Goal: Information Seeking & Learning: Learn about a topic

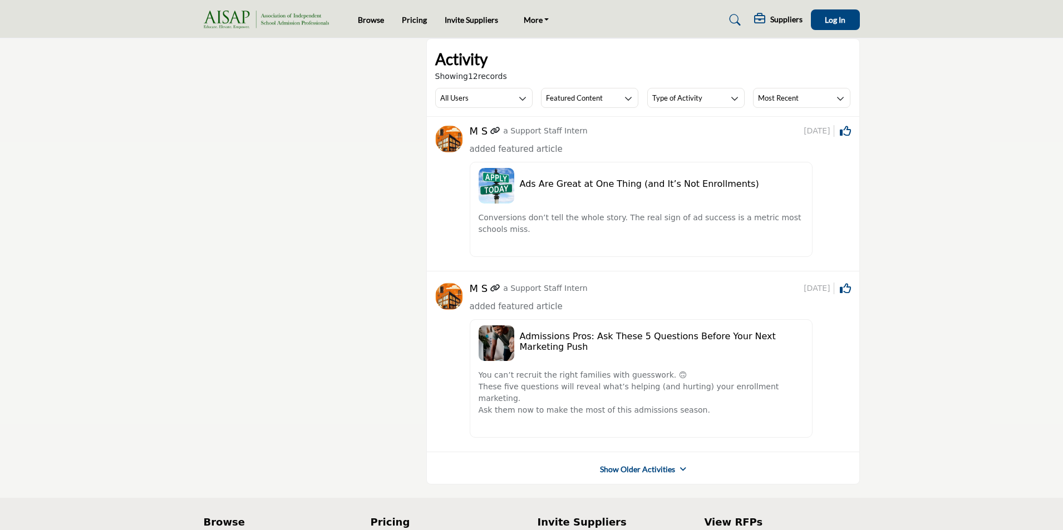
click at [627, 464] on link "Show Older Activities" at bounding box center [637, 469] width 75 height 11
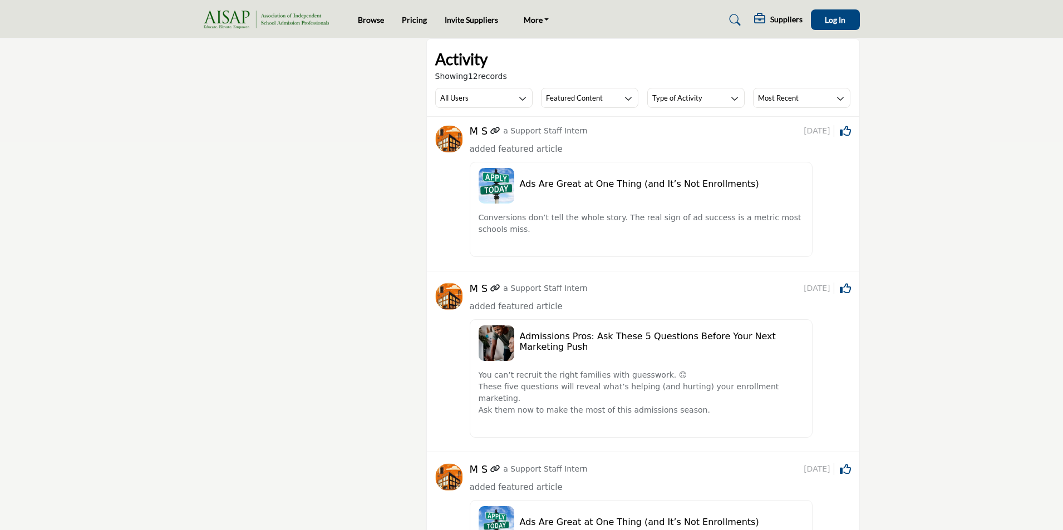
click at [586, 186] on h5 "Ads Are Great at One Thing (and It’s Not Enrollments)" at bounding box center [662, 184] width 284 height 11
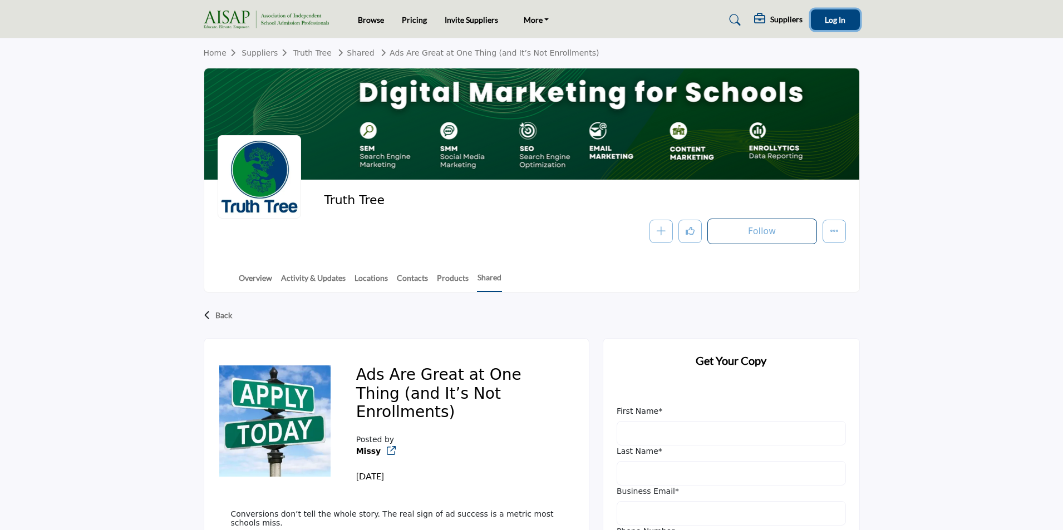
click at [843, 20] on span "Log In" at bounding box center [835, 19] width 21 height 9
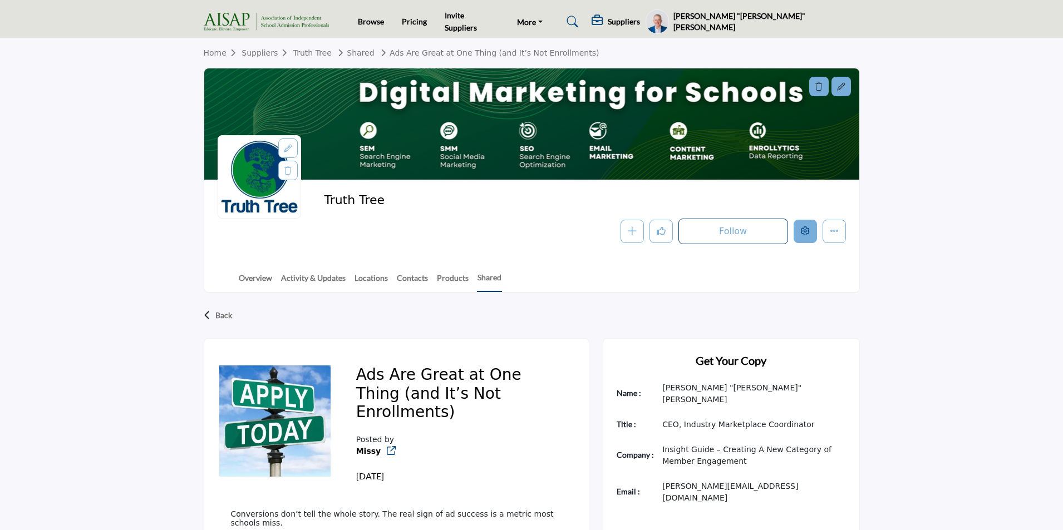
click at [807, 234] on icon "Edit company" at bounding box center [805, 230] width 9 height 9
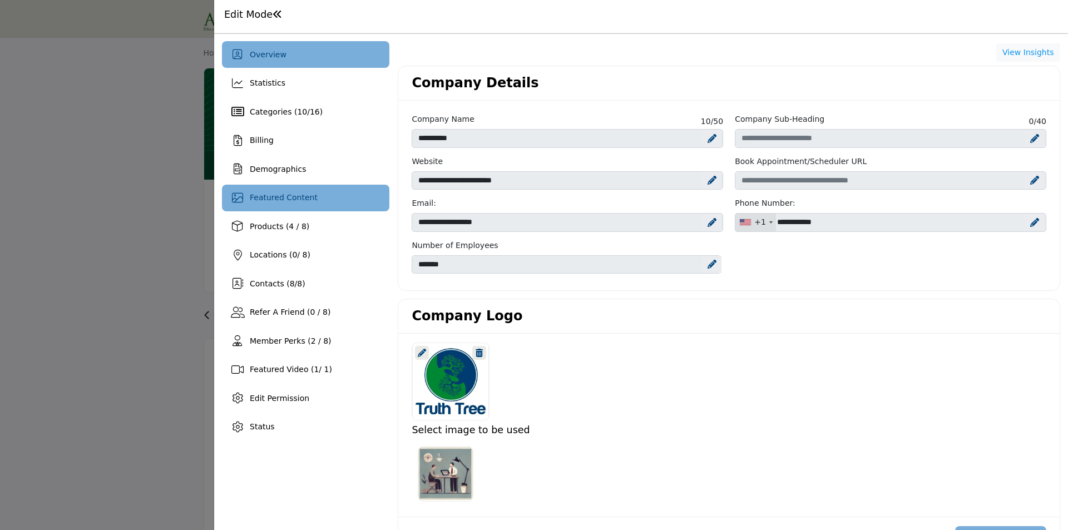
click at [333, 203] on div "Featured Content" at bounding box center [305, 198] width 167 height 27
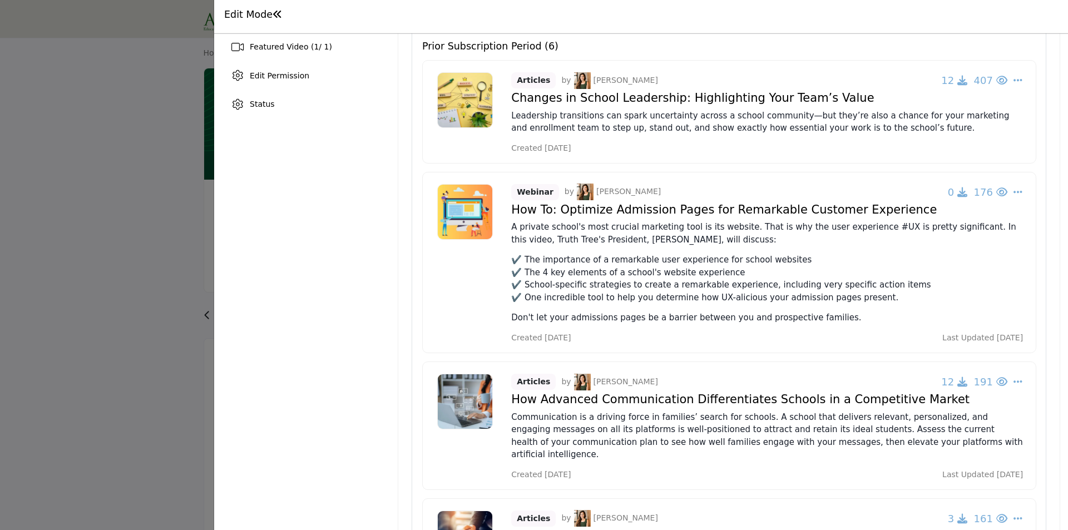
scroll to position [45, 0]
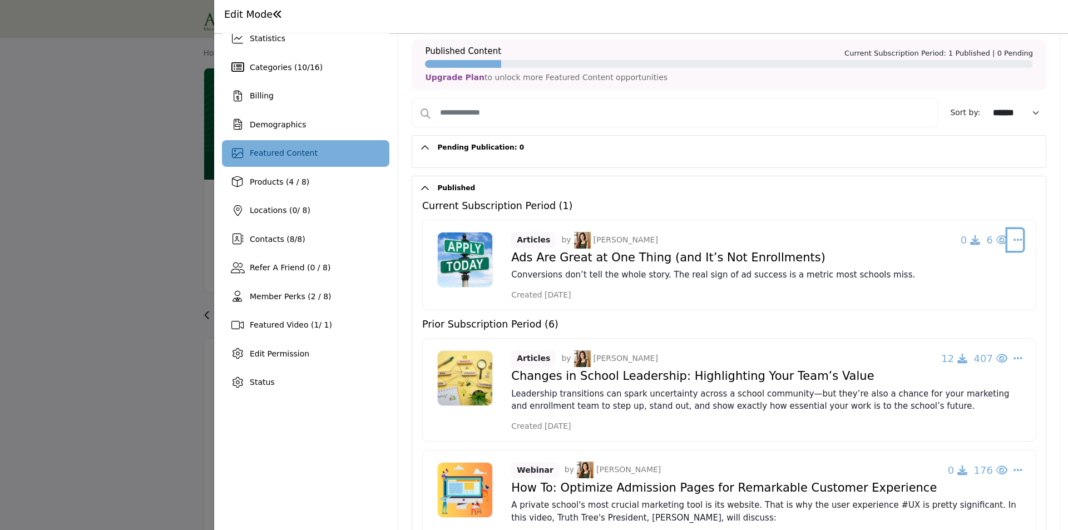
click at [1015, 239] on icon "Select Dropdown Options" at bounding box center [1018, 240] width 9 height 10
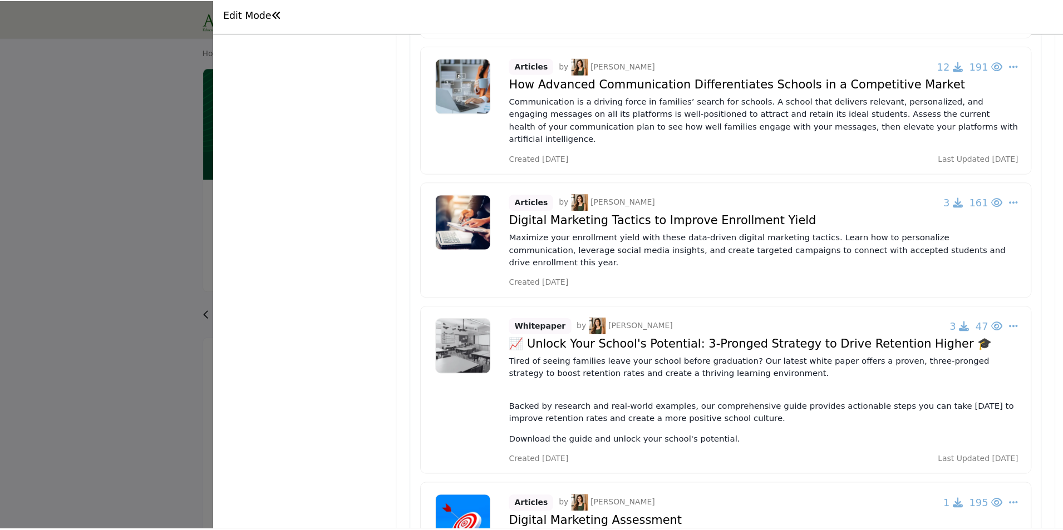
scroll to position [712, 0]
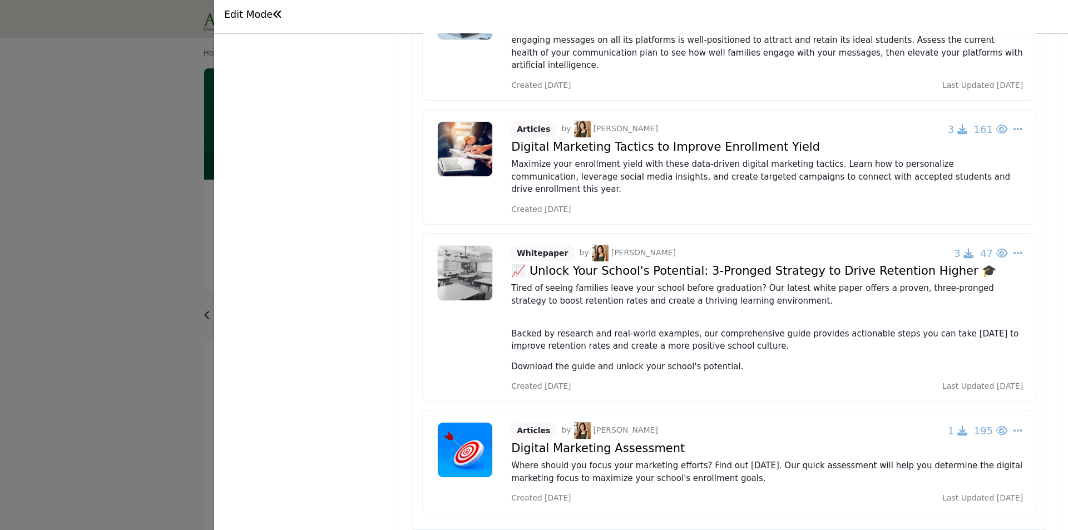
click at [115, 304] on div at bounding box center [534, 265] width 1068 height 530
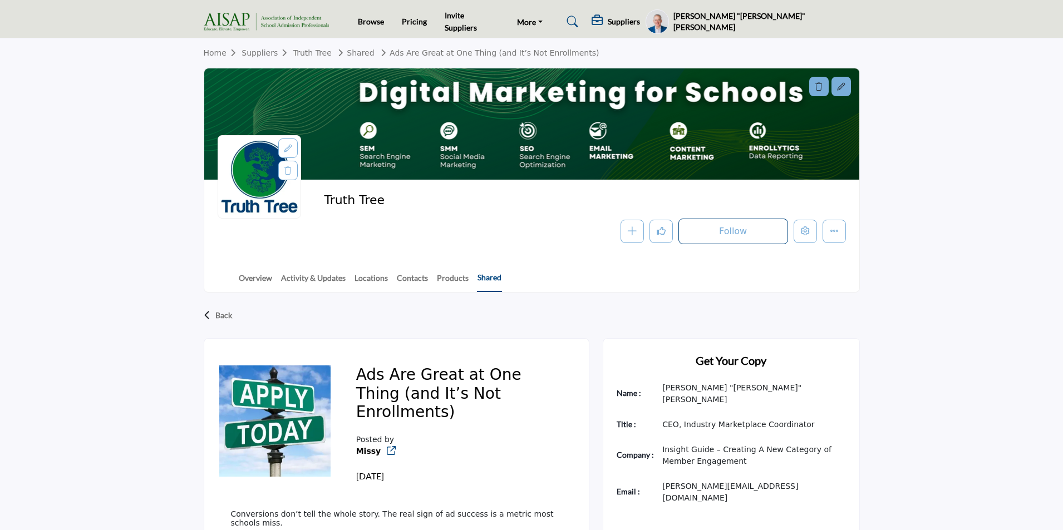
click at [487, 277] on link "Shared" at bounding box center [489, 281] width 25 height 21
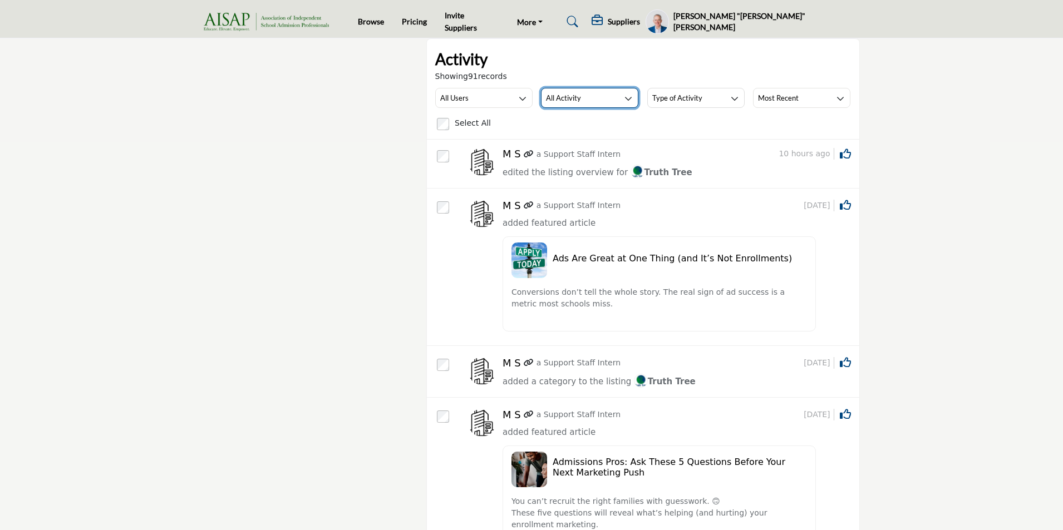
click at [605, 93] on button "All Activity" at bounding box center [589, 98] width 97 height 20
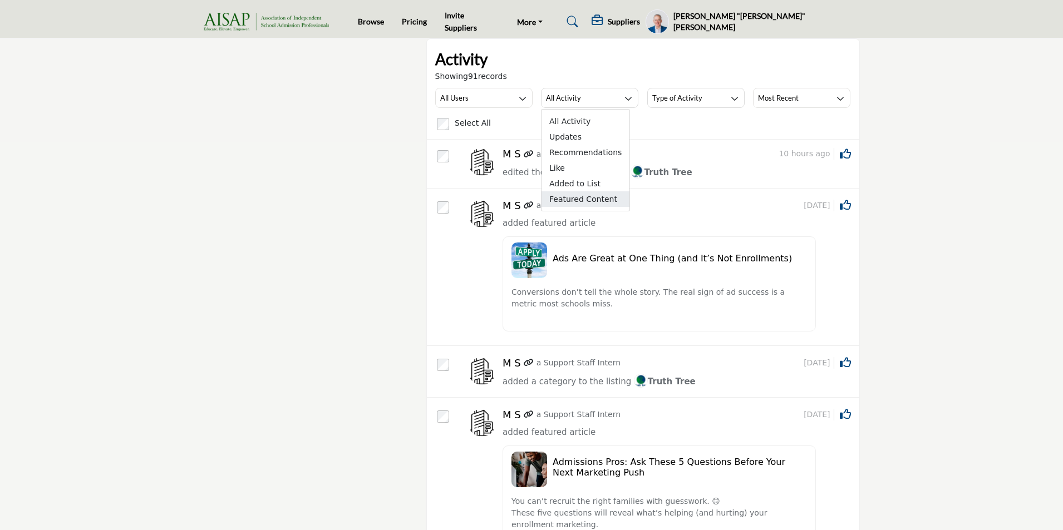
click at [579, 203] on span "Featured Content" at bounding box center [585, 199] width 88 height 16
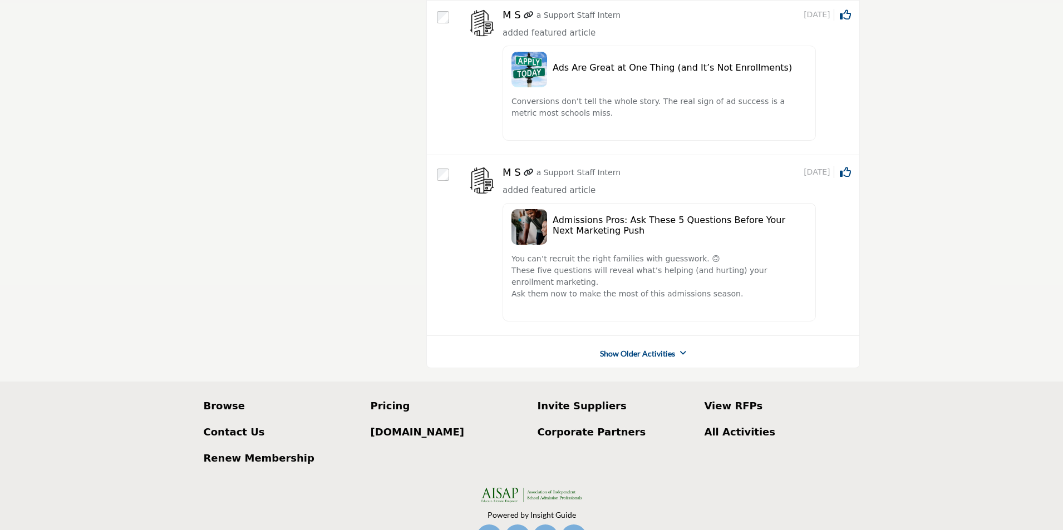
scroll to position [167, 0]
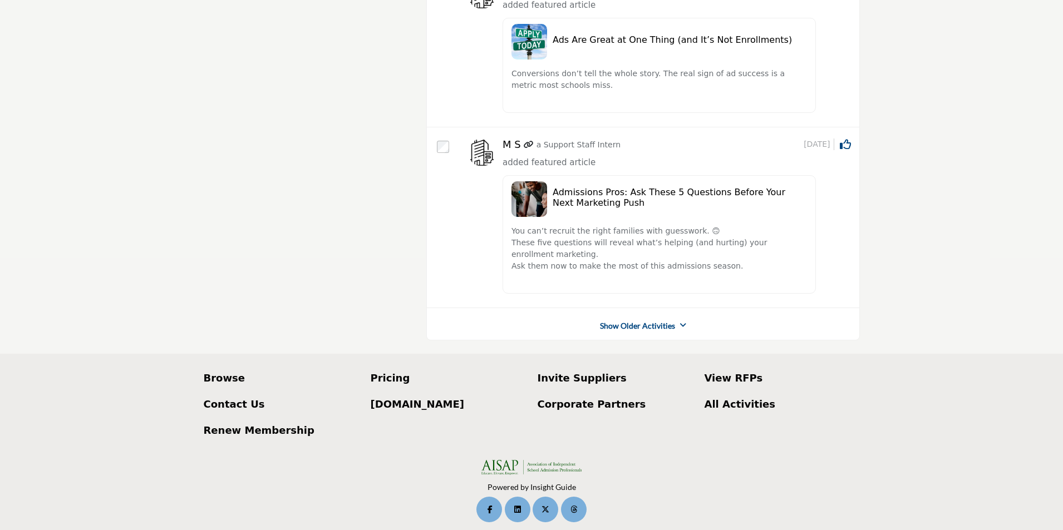
click at [638, 326] on link "Show Older Activities" at bounding box center [637, 325] width 75 height 11
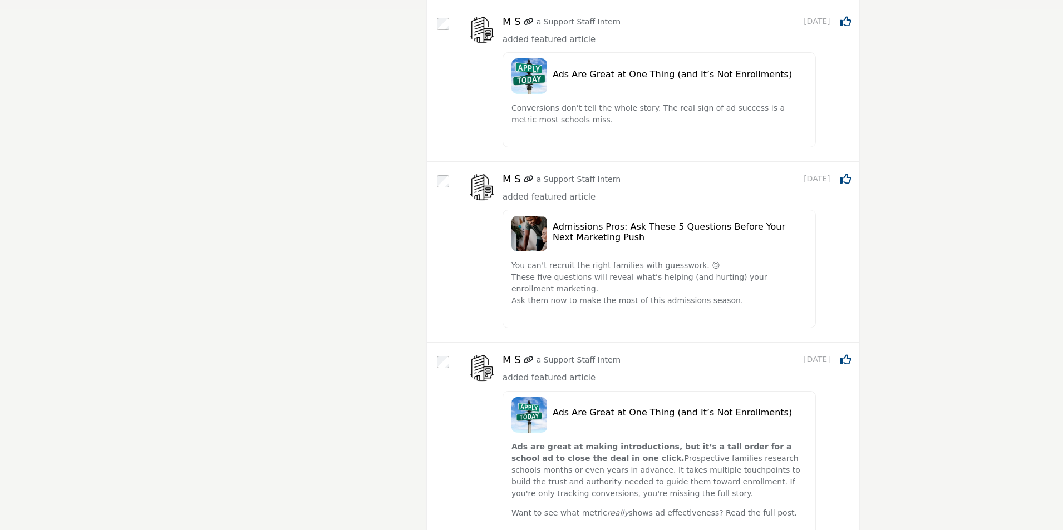
scroll to position [90, 0]
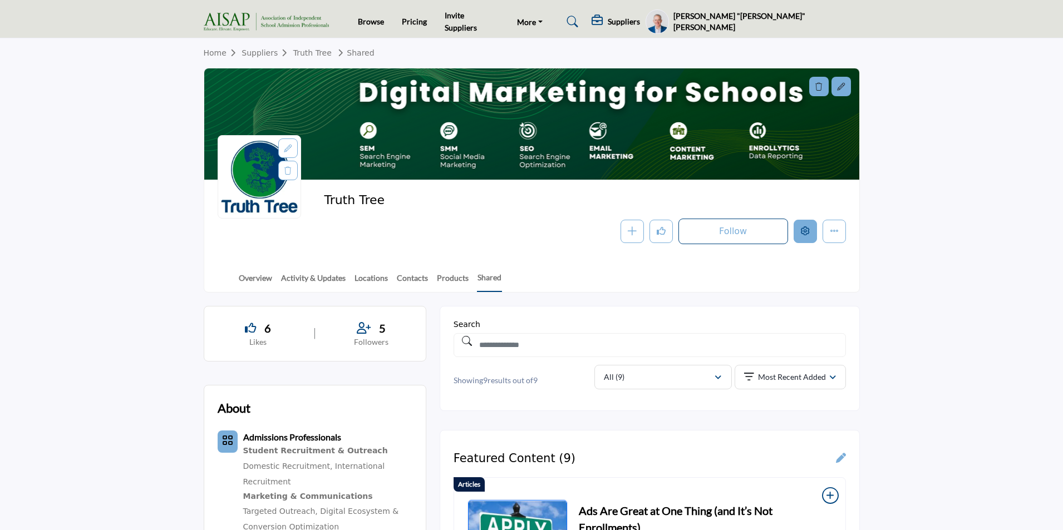
click at [803, 236] on button "Edit company" at bounding box center [804, 231] width 23 height 23
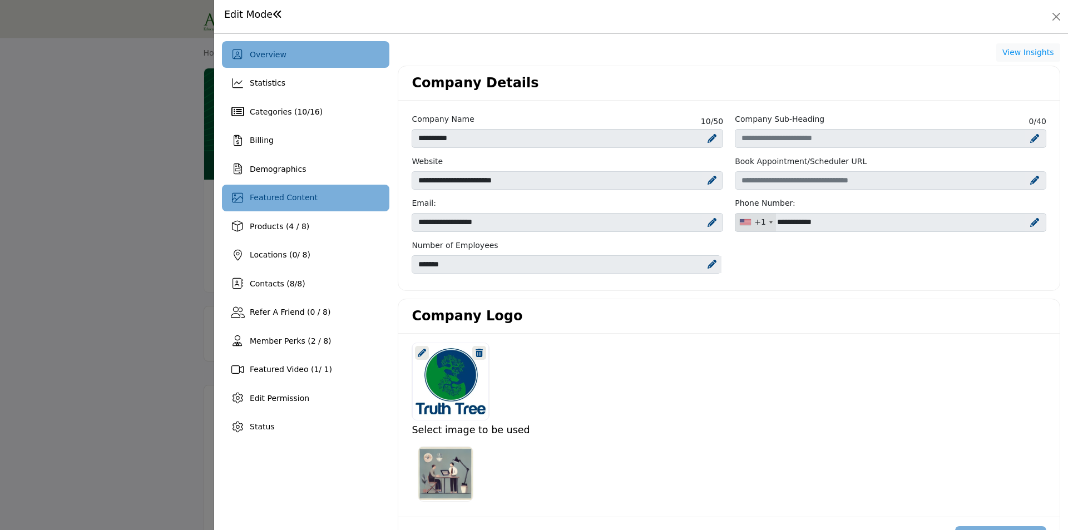
click at [269, 206] on div "Featured Content" at bounding box center [305, 198] width 167 height 27
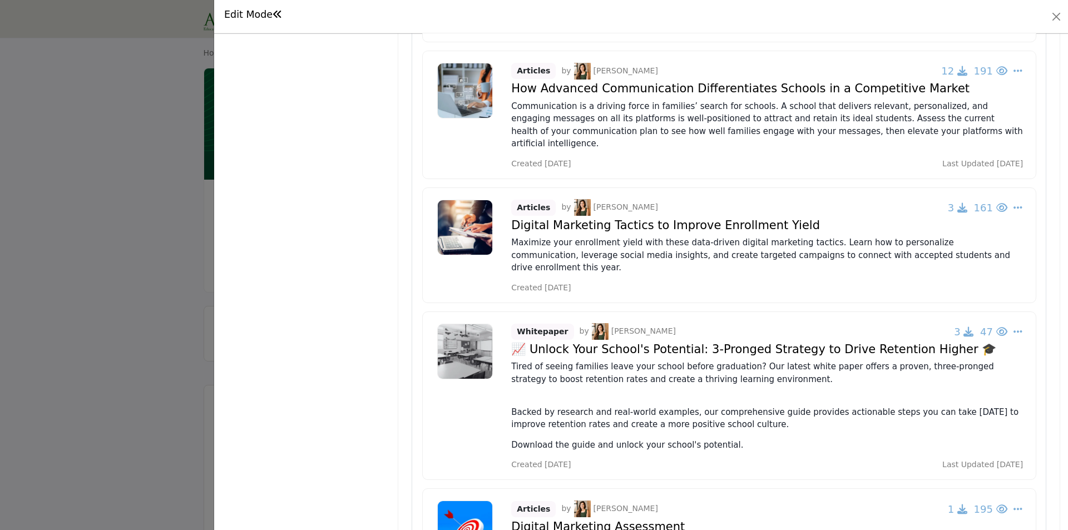
scroll to position [712, 0]
